Goal: Check status: Check status

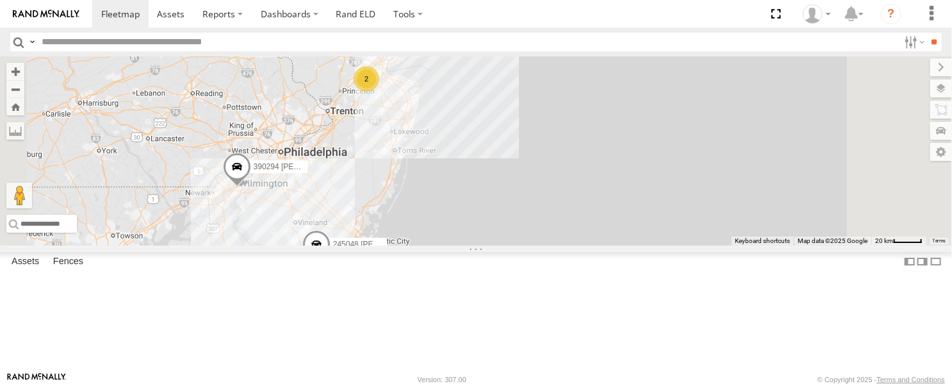
drag, startPoint x: 548, startPoint y: 161, endPoint x: 547, endPoint y: 232, distance: 71.1
click at [547, 232] on div "54782 Hino 245048 [PERSON_NAME] 390294 [PERSON_NAME] 2" at bounding box center [476, 150] width 952 height 189
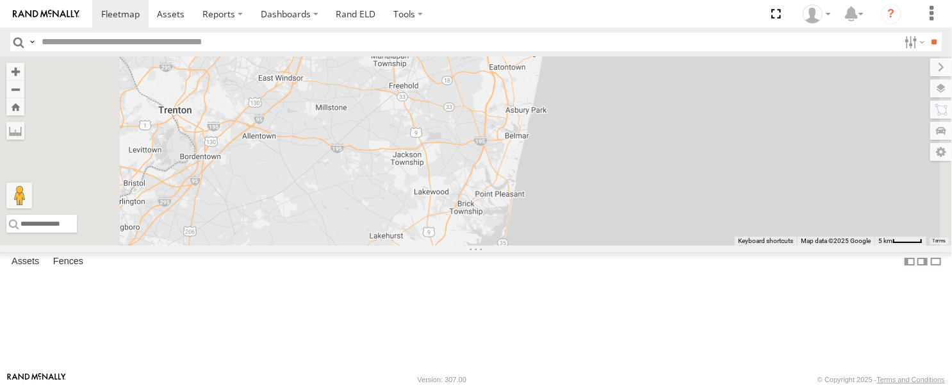
drag, startPoint x: 530, startPoint y: 126, endPoint x: 559, endPoint y: 292, distance: 168.6
click at [559, 245] on div "54782 Hino 245048 [PERSON_NAME] 390294 [PERSON_NAME]" at bounding box center [476, 150] width 952 height 189
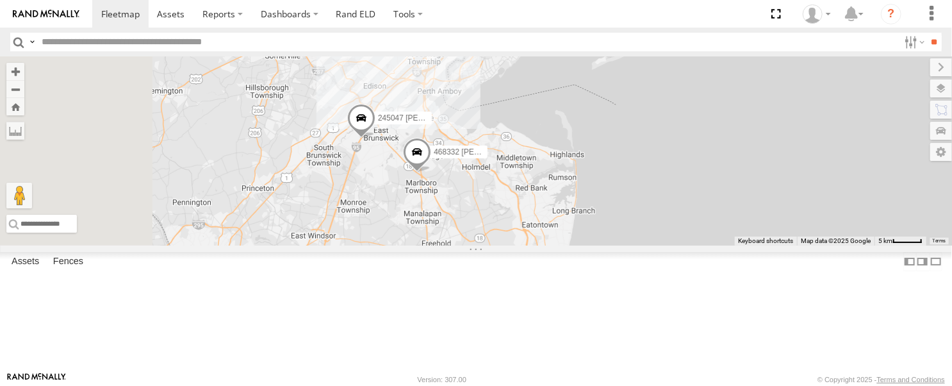
drag, startPoint x: 546, startPoint y: 189, endPoint x: 545, endPoint y: 214, distance: 25.0
click at [545, 214] on div "54782 Hino 245048 [PERSON_NAME] 390294 [PERSON_NAME] 245047 [PERSON_NAME] 46833…" at bounding box center [476, 150] width 952 height 189
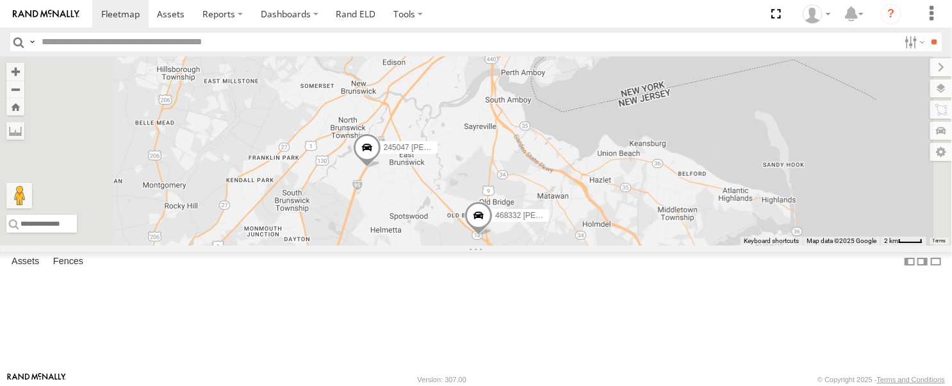
drag, startPoint x: 534, startPoint y: 222, endPoint x: 525, endPoint y: 256, distance: 35.3
click at [525, 245] on div "54782 Hino 245048 [PERSON_NAME] 390294 [PERSON_NAME] 245047 [PERSON_NAME] 46833…" at bounding box center [476, 150] width 952 height 189
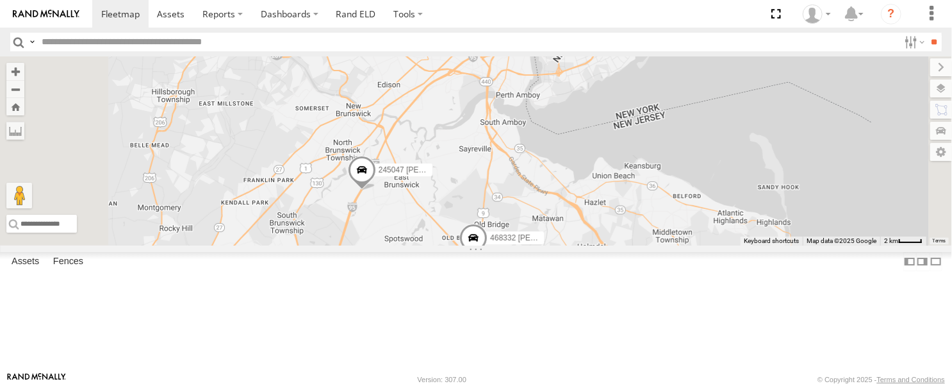
drag, startPoint x: 581, startPoint y: 186, endPoint x: 578, endPoint y: 204, distance: 17.5
click at [578, 204] on div "54782 Hino 245048 [PERSON_NAME] 390294 [PERSON_NAME] 245047 [PERSON_NAME] 46833…" at bounding box center [476, 150] width 952 height 189
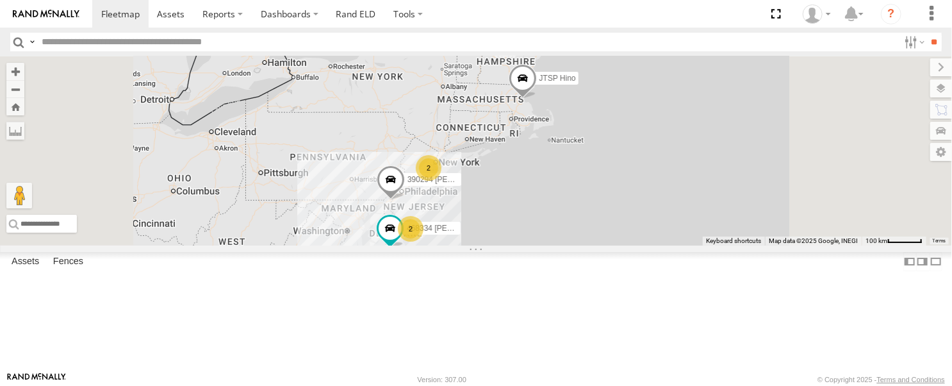
drag, startPoint x: 695, startPoint y: 203, endPoint x: 642, endPoint y: 245, distance: 67.4
click at [642, 245] on div "468334 [PERSON_NAME] 390294 [PERSON_NAME] JTSP Hino 2 2" at bounding box center [476, 150] width 952 height 189
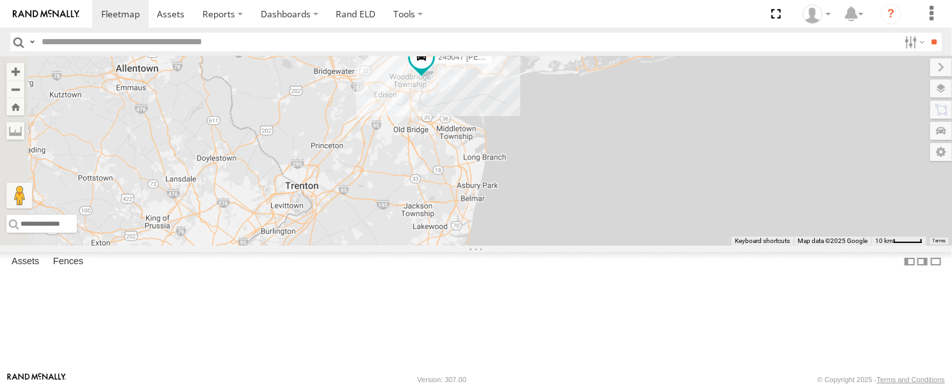
drag, startPoint x: 423, startPoint y: 233, endPoint x: 705, endPoint y: 283, distance: 287.1
click at [705, 245] on div "468334 [PERSON_NAME] 390294 [PERSON_NAME] JTSP Hino 245047 [PERSON_NAME]" at bounding box center [476, 150] width 952 height 189
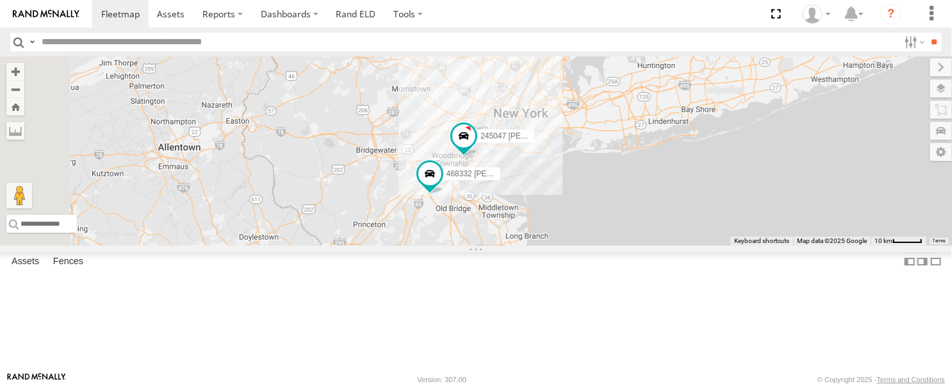
drag, startPoint x: 621, startPoint y: 197, endPoint x: 621, endPoint y: 272, distance: 74.3
click at [621, 245] on div "468334 [PERSON_NAME] 390294 [PERSON_NAME] JTSP Hino 245047 [PERSON_NAME] 468332…" at bounding box center [476, 150] width 952 height 189
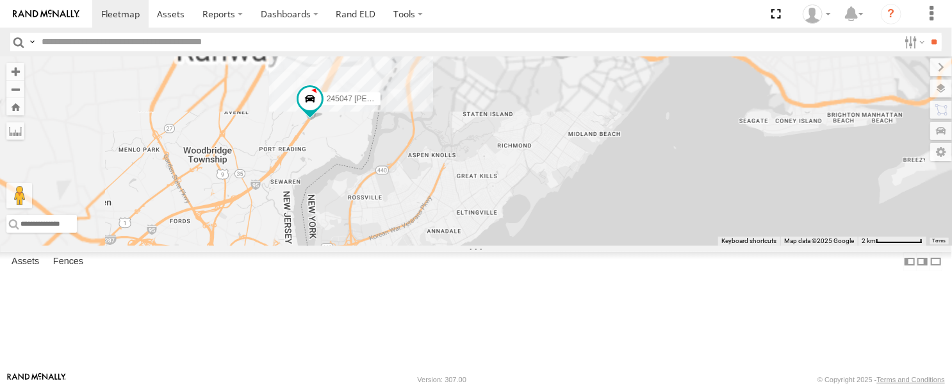
drag, startPoint x: 527, startPoint y: 172, endPoint x: 645, endPoint y: 342, distance: 207.3
click at [645, 245] on div "468334 [PERSON_NAME] 390294 [PERSON_NAME] JTSP Hino 245047 [PERSON_NAME] 468332…" at bounding box center [476, 150] width 952 height 189
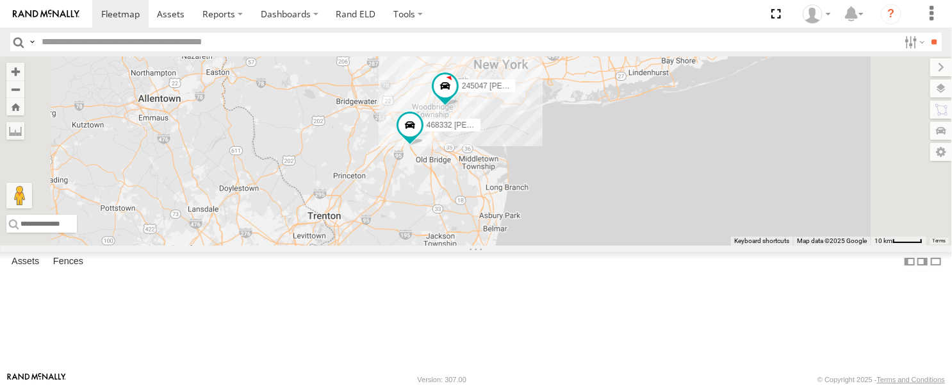
drag, startPoint x: 637, startPoint y: 300, endPoint x: 658, endPoint y: 217, distance: 85.3
click at [658, 217] on div "468334 [PERSON_NAME] 390294 [PERSON_NAME] JTSP Hino 245047 [PERSON_NAME] 468332…" at bounding box center [476, 150] width 952 height 189
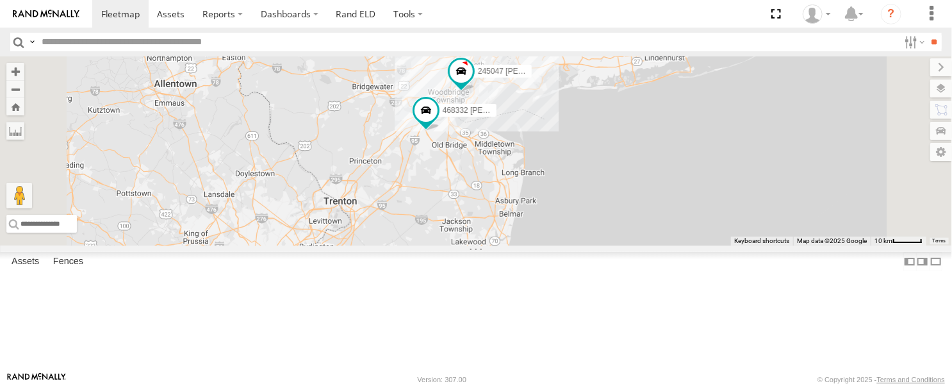
drag, startPoint x: 582, startPoint y: 274, endPoint x: 600, endPoint y: 257, distance: 24.5
click at [600, 245] on div "468334 [PERSON_NAME] 390294 [PERSON_NAME] JTSP Hino 245047 [PERSON_NAME] 468332…" at bounding box center [476, 150] width 952 height 189
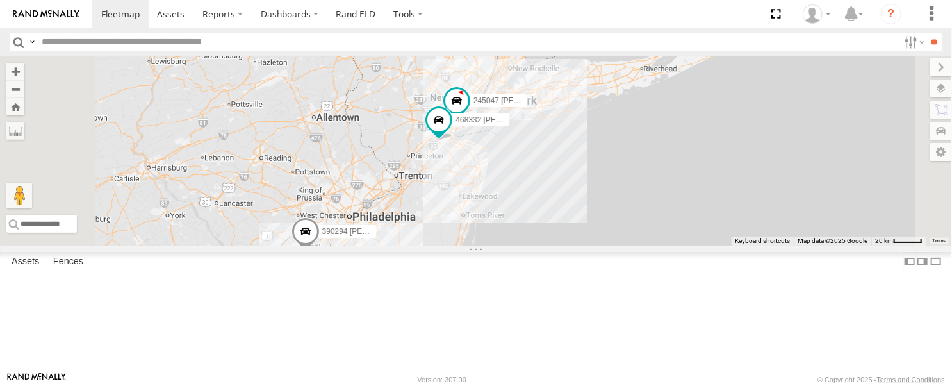
drag, startPoint x: 581, startPoint y: 303, endPoint x: 588, endPoint y: 279, distance: 25.2
click at [588, 245] on div "468334 [PERSON_NAME] 390294 [PERSON_NAME] JTSP Hino 245047 [PERSON_NAME] 468332…" at bounding box center [476, 150] width 952 height 189
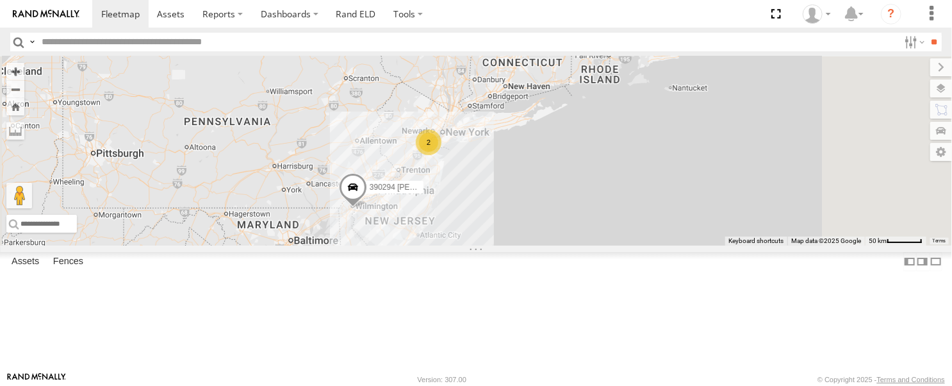
drag, startPoint x: 575, startPoint y: 317, endPoint x: 561, endPoint y: 289, distance: 31.2
click at [561, 245] on div "468334 [PERSON_NAME] 390294 [PERSON_NAME] JTSP Hino 2 2" at bounding box center [476, 150] width 952 height 189
click at [367, 208] on span at bounding box center [353, 190] width 28 height 35
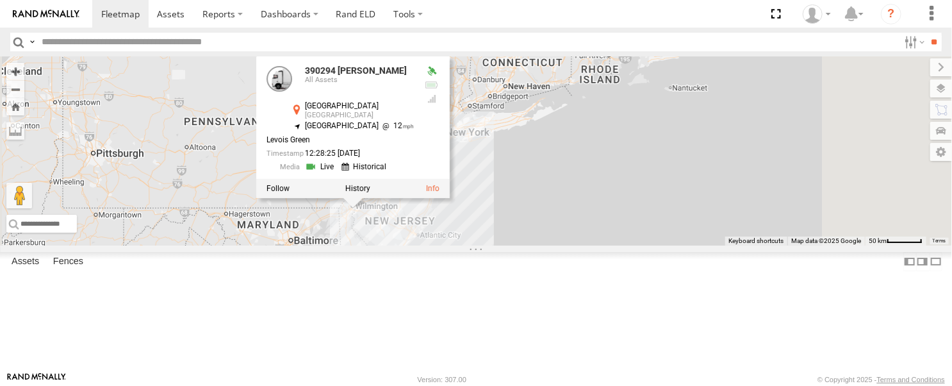
click at [675, 245] on div "468334 [PERSON_NAME] 390294 [PERSON_NAME] JTSP Hino 2 2 390294 [PERSON_NAME][GE…" at bounding box center [476, 150] width 952 height 189
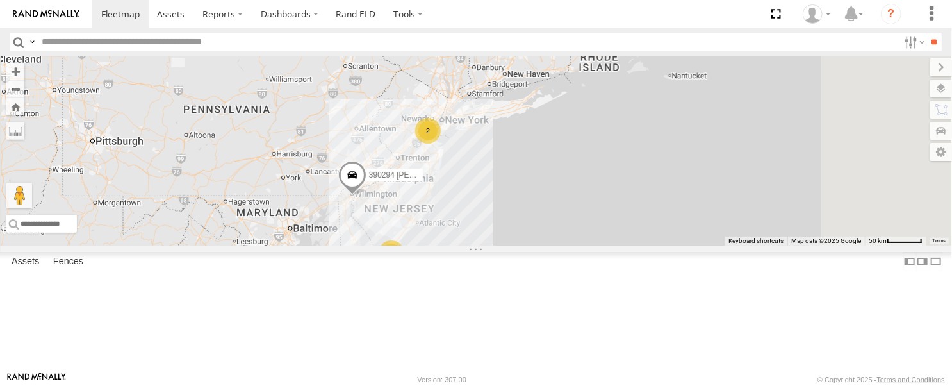
drag, startPoint x: 545, startPoint y: 299, endPoint x: 543, endPoint y: 285, distance: 15.0
click at [543, 245] on div "468334 [PERSON_NAME] 390294 [PERSON_NAME] JTSP Hino 2 2" at bounding box center [476, 150] width 952 height 189
